Goal: Task Accomplishment & Management: Complete application form

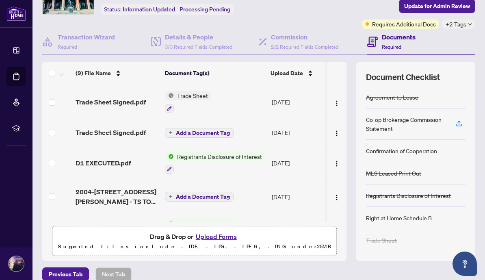
click at [338, 26] on span "+2 Tags" at bounding box center [455, 23] width 21 height 9
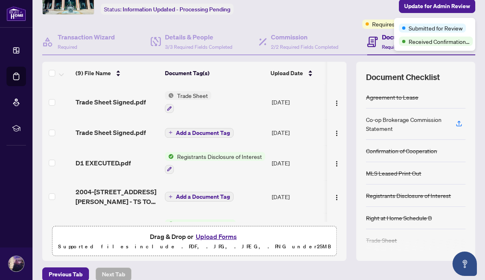
click at [338, 23] on span "Requires Additional Docs" at bounding box center [404, 23] width 64 height 9
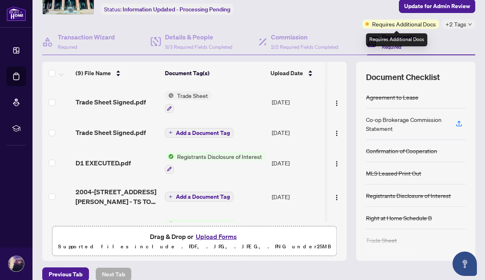
click at [264, 119] on td "Add a Document Tag" at bounding box center [215, 132] width 107 height 26
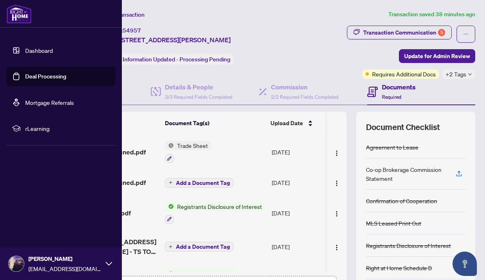
click at [42, 79] on link "Deal Processing" at bounding box center [45, 76] width 41 height 7
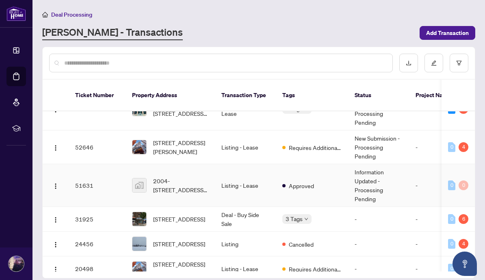
scroll to position [23, 0]
click at [178, 177] on span "2004-[STREET_ADDRESS][PERSON_NAME]" at bounding box center [180, 186] width 55 height 18
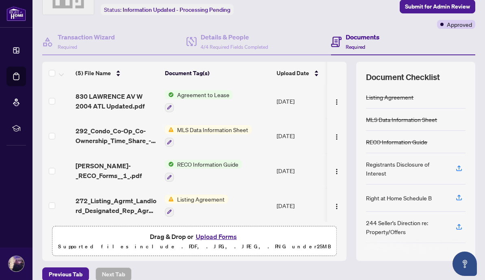
click at [220, 231] on button "Upload Forms" at bounding box center [216, 236] width 46 height 11
click at [138, 196] on span "272_Listing_Agrmt_Landlord_Designated_Rep_Agrmt_Auth_to_Offer_for_Lease_-_PropT…" at bounding box center [116, 205] width 83 height 19
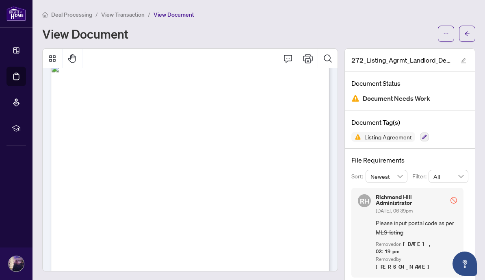
click at [295, 224] on span "(Landlord’s Initials)" at bounding box center [295, 226] width 24 height 4
click at [338, 27] on span "button" at bounding box center [446, 33] width 6 height 13
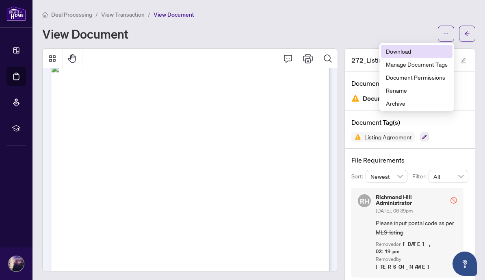
click at [338, 47] on span "Download" at bounding box center [417, 51] width 62 height 9
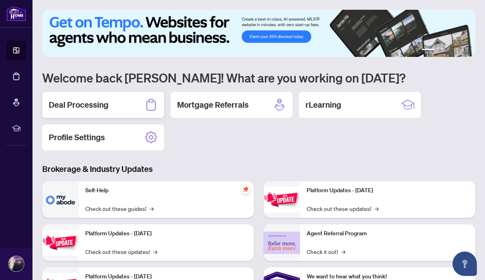
click at [129, 112] on div "Deal Processing" at bounding box center [103, 105] width 122 height 26
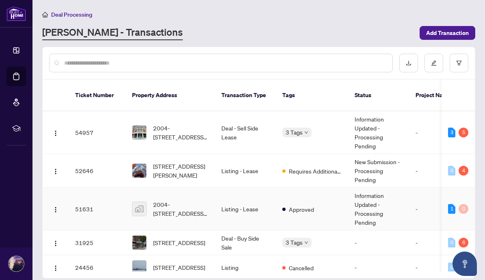
click at [198, 202] on span "2004-[STREET_ADDRESS][PERSON_NAME]" at bounding box center [180, 209] width 55 height 18
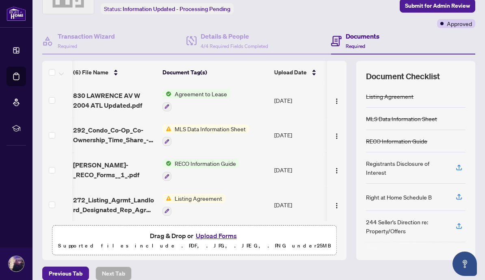
scroll to position [50, 0]
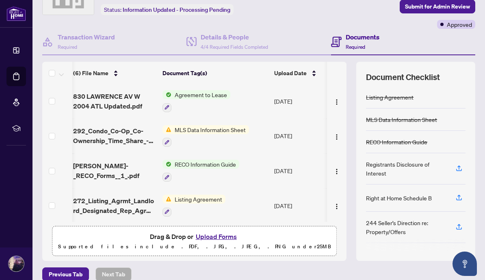
click at [220, 236] on button "Upload Forms" at bounding box center [216, 236] width 46 height 11
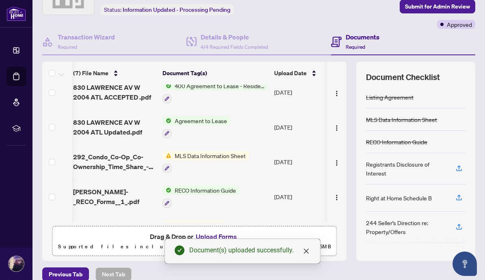
scroll to position [0, 0]
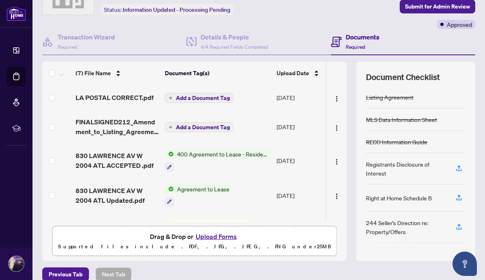
click at [208, 124] on span "Add a Document Tag" at bounding box center [203, 127] width 54 height 6
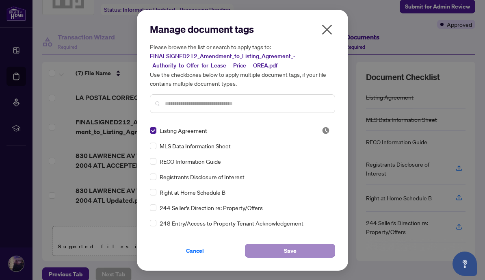
click at [280, 253] on button "Save" at bounding box center [290, 251] width 90 height 14
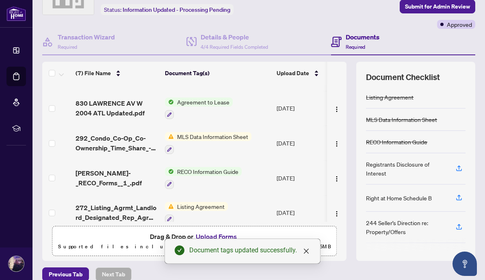
click at [126, 136] on span "292_Condo_Co-Op_Co-Ownership_Time_Share_-_Lease_Sub-Lease_MLS_Data_Information_…" at bounding box center [116, 142] width 83 height 19
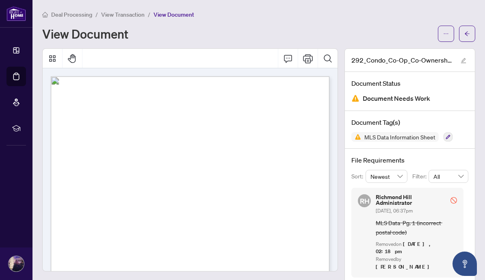
drag, startPoint x: 393, startPoint y: 0, endPoint x: 0, endPoint y: -11, distance: 393.8
click at [0, 0] on html "Dashboard Deal Processing Mortgage Referrals rLearning Armin Ayrom arminayrom@l…" at bounding box center [242, 140] width 485 height 280
click at [50, 54] on button "Thumbnails" at bounding box center [52, 58] width 19 height 19
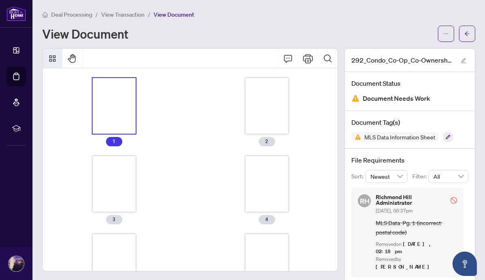
click at [50, 55] on icon "Thumbnails" at bounding box center [52, 58] width 6 height 6
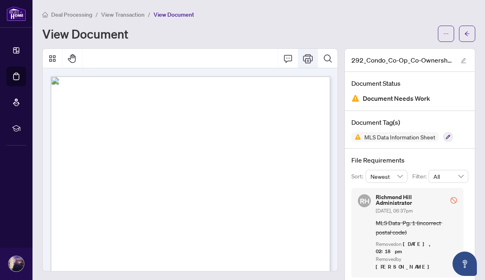
click at [306, 51] on button "Print" at bounding box center [307, 58] width 19 height 19
click at [446, 31] on icon "ellipsis" at bounding box center [446, 34] width 6 height 6
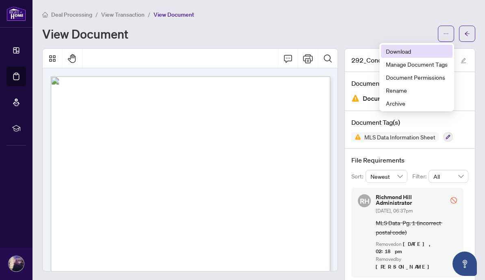
click at [428, 47] on span "Download" at bounding box center [417, 51] width 62 height 9
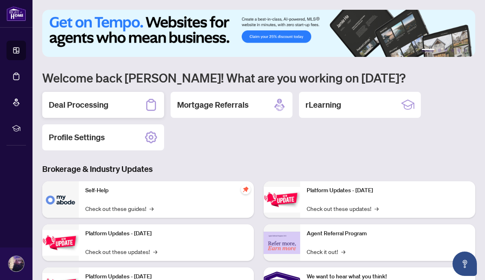
click at [98, 108] on h2 "Deal Processing" at bounding box center [79, 104] width 60 height 11
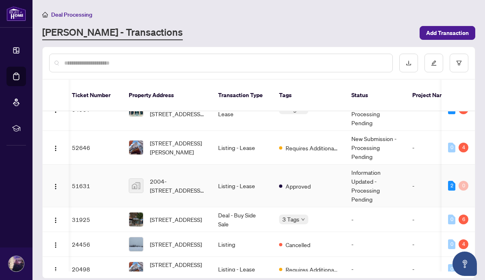
scroll to position [10, 0]
click at [215, 168] on td "Listing - Lease" at bounding box center [241, 185] width 61 height 43
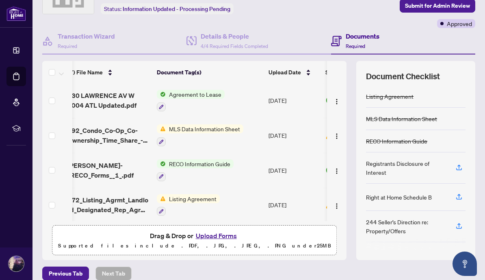
scroll to position [50, 0]
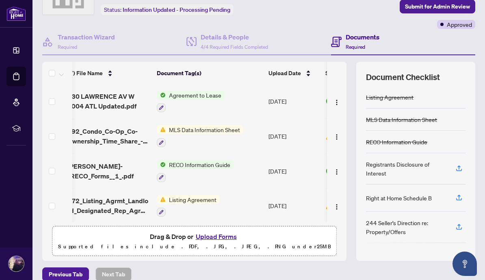
click at [221, 231] on button "Upload Forms" at bounding box center [216, 236] width 46 height 11
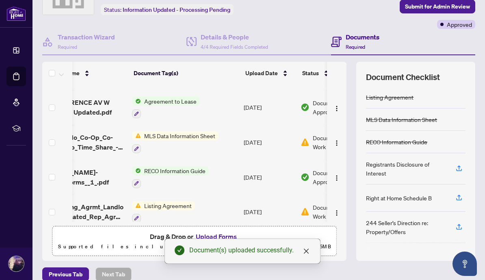
scroll to position [0, 0]
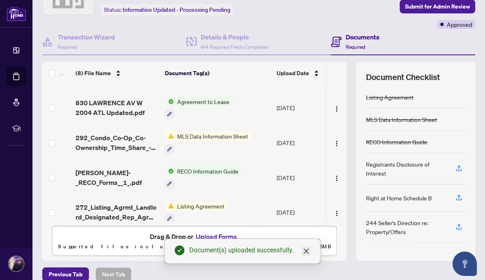
click at [305, 248] on icon "close" at bounding box center [306, 251] width 6 height 6
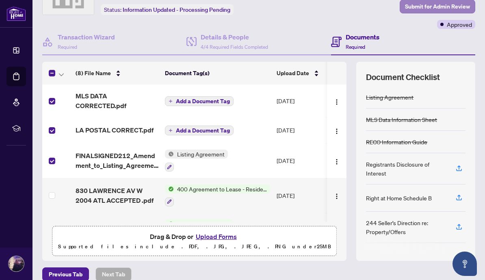
click at [445, 7] on span "Submit for Admin Review" at bounding box center [437, 6] width 65 height 13
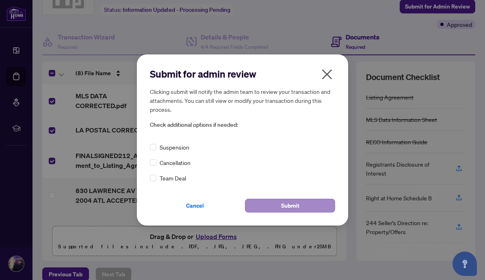
click at [267, 208] on button "Submit" at bounding box center [290, 205] width 90 height 14
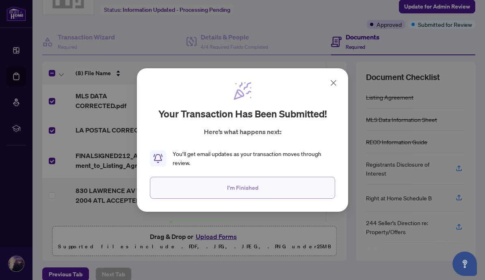
click at [244, 192] on span "I'm Finished" at bounding box center [242, 187] width 31 height 13
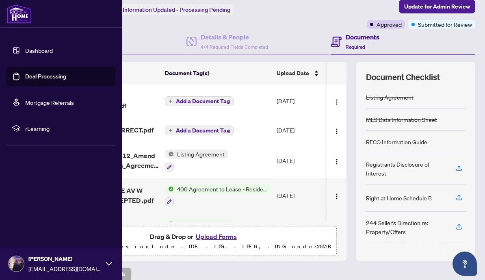
click at [50, 78] on link "Deal Processing" at bounding box center [45, 76] width 41 height 7
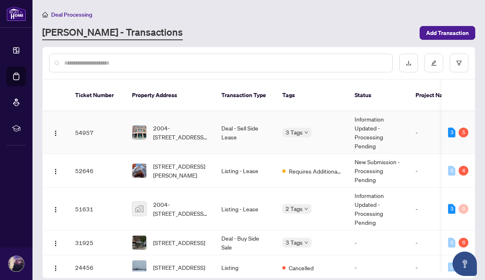
click at [166, 123] on span "2004-[STREET_ADDRESS][PERSON_NAME]" at bounding box center [180, 132] width 55 height 18
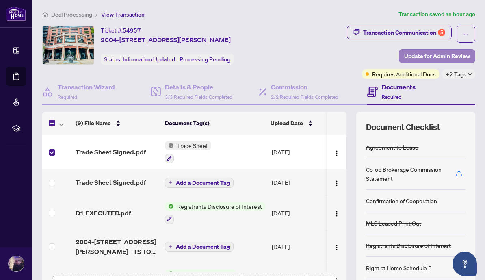
click at [427, 55] on span "Update for Admin Review" at bounding box center [437, 56] width 66 height 13
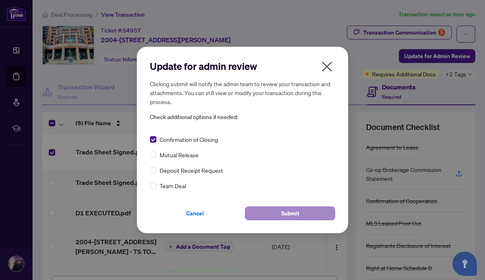
click at [284, 220] on span "Submit" at bounding box center [290, 213] width 18 height 13
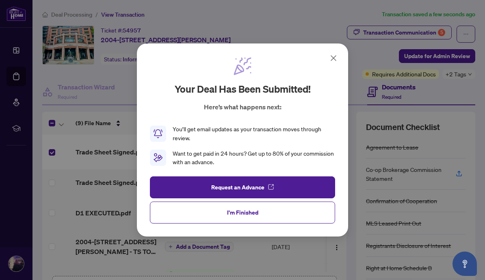
click at [258, 217] on button "I'm Finished" at bounding box center [242, 212] width 185 height 22
